Goal: Check status: Check status

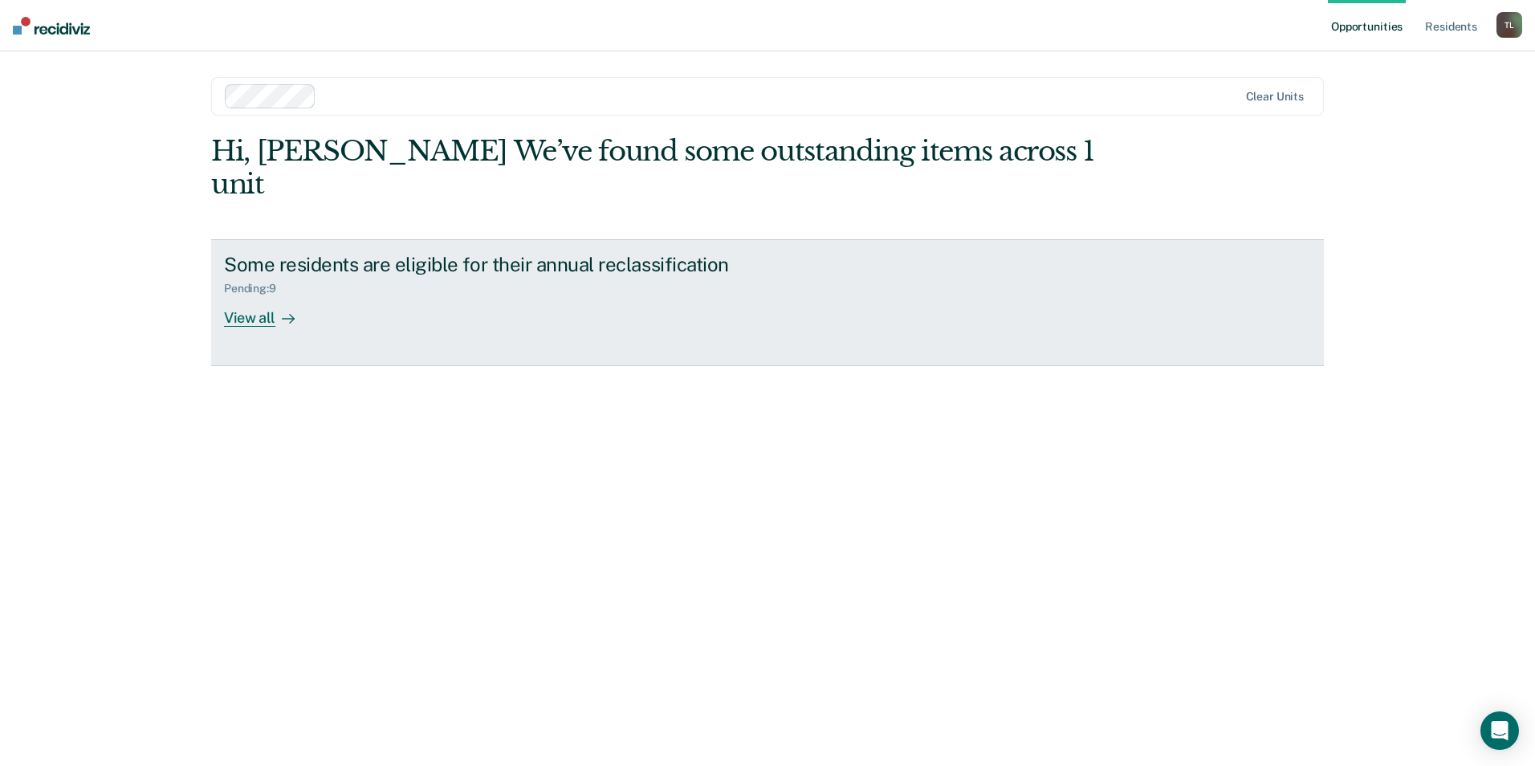
click at [260, 296] on div "View all" at bounding box center [269, 311] width 90 height 31
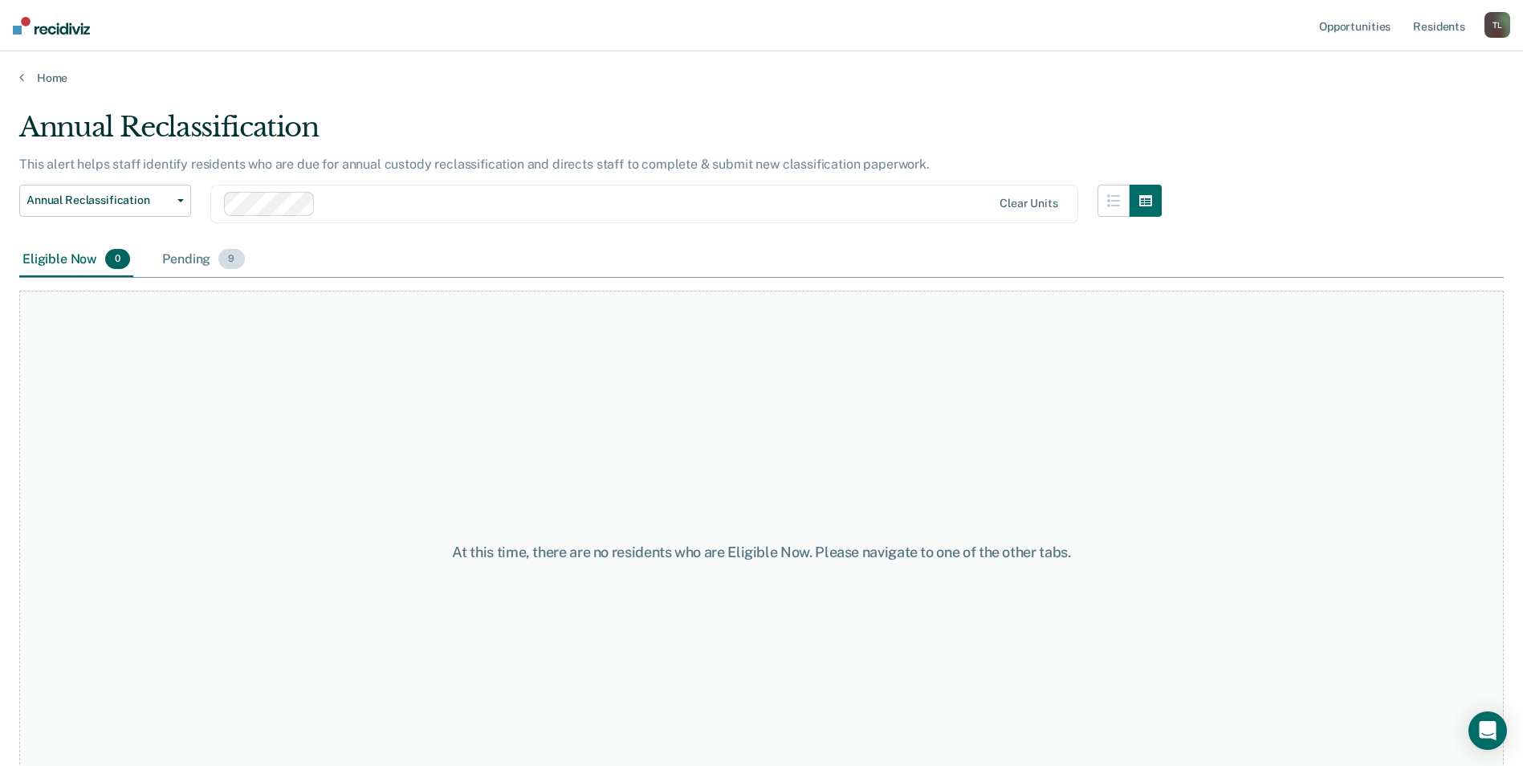
click at [193, 262] on div "Pending 9" at bounding box center [203, 260] width 88 height 35
